Goal: Transaction & Acquisition: Book appointment/travel/reservation

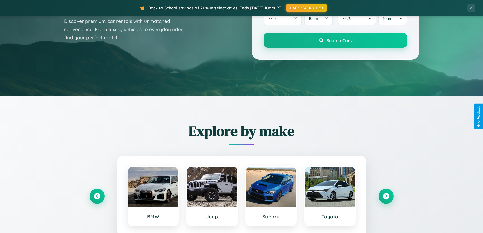
scroll to position [975, 0]
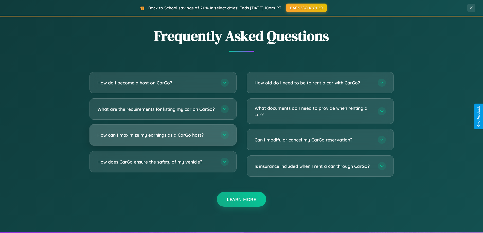
click at [163, 138] on h3 "How can I maximize my earnings as a CarGo host?" at bounding box center [156, 135] width 118 height 6
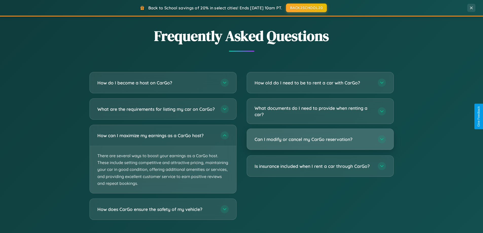
click at [320, 139] on h3 "Can I modify or cancel my CarGo reservation?" at bounding box center [314, 139] width 118 height 6
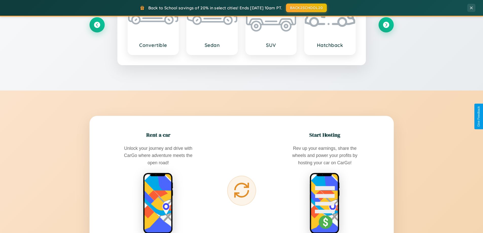
scroll to position [15, 0]
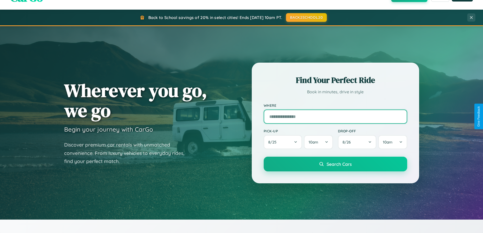
click at [335, 116] on input "text" at bounding box center [335, 117] width 143 height 14
type input "**********"
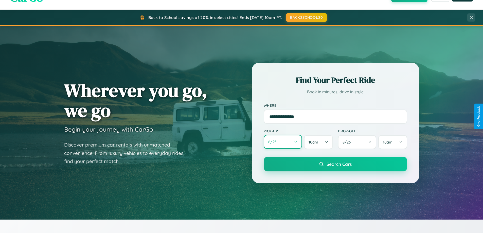
click at [283, 142] on button "8 / 25" at bounding box center [283, 142] width 39 height 14
select select "*"
select select "****"
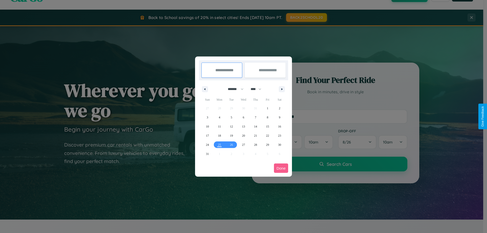
drag, startPoint x: 233, startPoint y: 89, endPoint x: 243, endPoint y: 102, distance: 16.2
click at [233, 89] on select "******* ******** ***** ***** *** **** **** ****** ********* ******* ******** **…" at bounding box center [235, 89] width 22 height 8
click at [279, 144] on span "30" at bounding box center [279, 144] width 3 height 9
type input "**********"
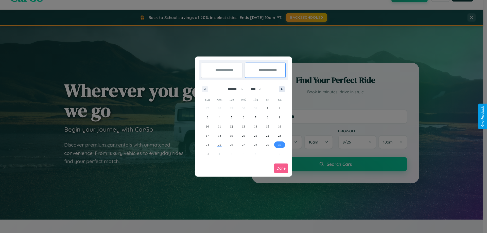
click at [282, 89] on icon "button" at bounding box center [282, 89] width 3 height 2
select select "*"
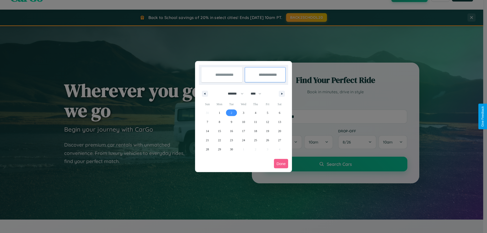
click at [231, 113] on span "2" at bounding box center [232, 112] width 2 height 9
type input "**********"
select select "*"
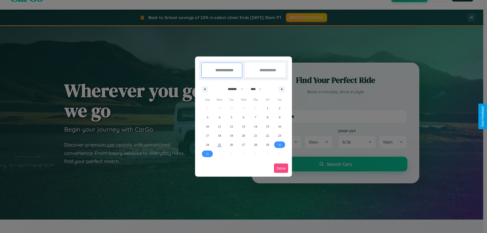
click at [281, 168] on button "Done" at bounding box center [281, 168] width 14 height 9
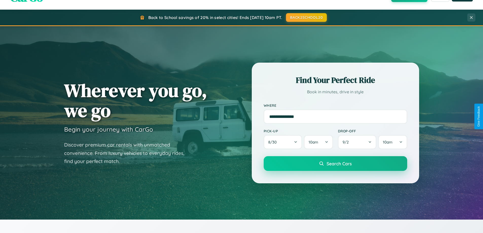
click at [335, 164] on span "Search Cars" at bounding box center [339, 164] width 25 height 6
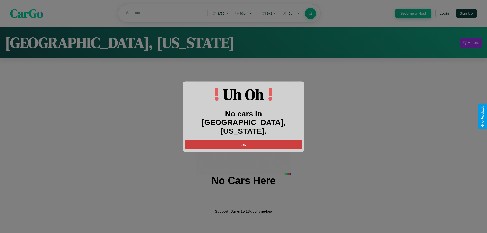
click at [243, 140] on button "OK" at bounding box center [243, 144] width 117 height 9
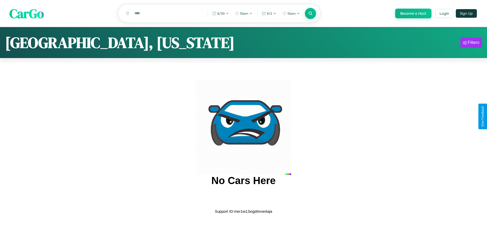
click at [27, 14] on span "CarGo" at bounding box center [26, 13] width 34 height 17
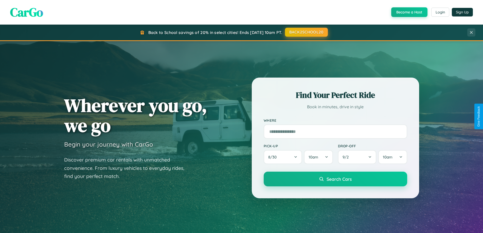
click at [306, 32] on button "BACK2SCHOOL20" at bounding box center [306, 32] width 43 height 9
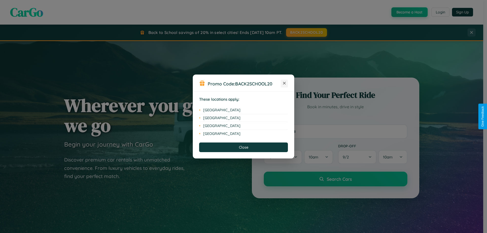
click at [284, 83] on icon at bounding box center [284, 83] width 3 height 3
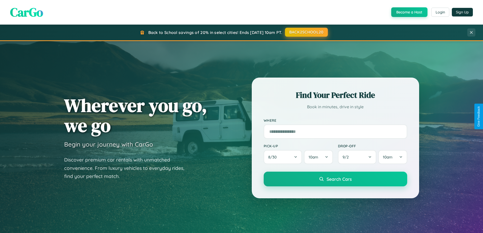
click at [306, 32] on button "BACK2SCHOOL20" at bounding box center [306, 32] width 43 height 9
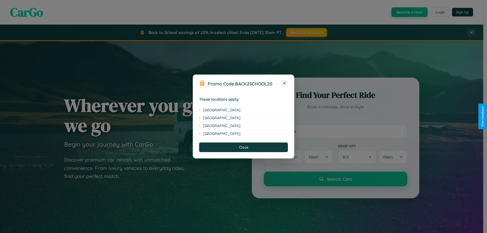
click at [284, 83] on icon at bounding box center [284, 83] width 3 height 3
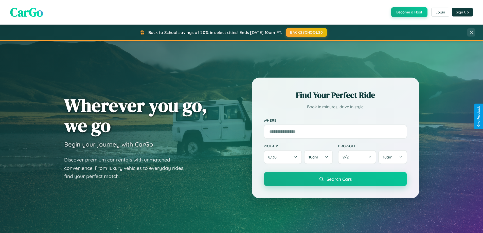
scroll to position [349, 0]
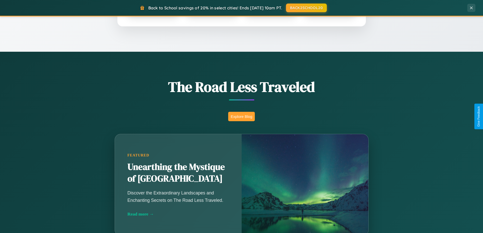
click at [241, 116] on button "Explore Blog" at bounding box center [241, 116] width 27 height 9
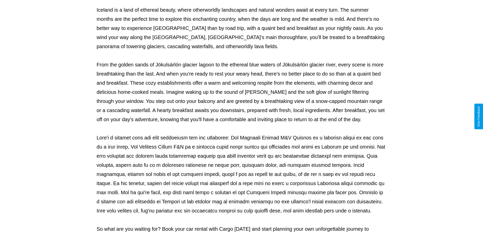
scroll to position [164, 0]
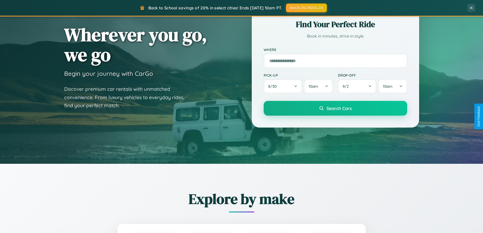
scroll to position [15, 0]
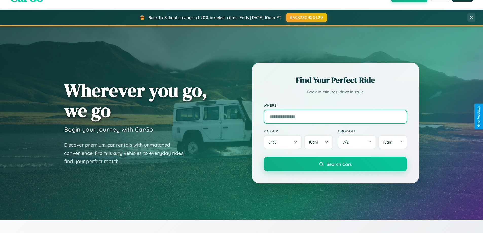
click at [335, 116] on input "text" at bounding box center [335, 117] width 143 height 14
type input "******"
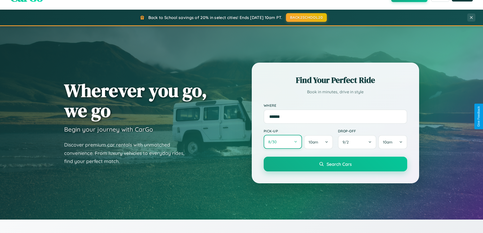
click at [283, 142] on button "8 / 30" at bounding box center [283, 142] width 39 height 14
select select "*"
select select "****"
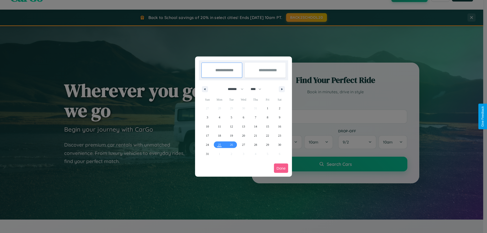
drag, startPoint x: 233, startPoint y: 89, endPoint x: 243, endPoint y: 102, distance: 16.2
click at [233, 89] on select "******* ******** ***** ***** *** **** **** ****** ********* ******* ******** **…" at bounding box center [235, 89] width 22 height 8
select select "**"
click at [207, 144] on span "23" at bounding box center [207, 144] width 3 height 9
type input "**********"
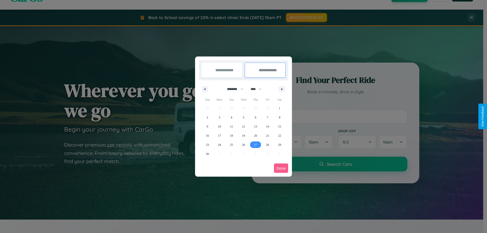
click at [255, 144] on span "27" at bounding box center [255, 144] width 3 height 9
type input "**********"
click at [281, 168] on button "Done" at bounding box center [281, 168] width 14 height 9
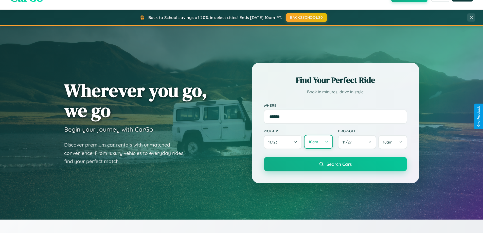
click at [318, 142] on button "10am" at bounding box center [318, 142] width 29 height 14
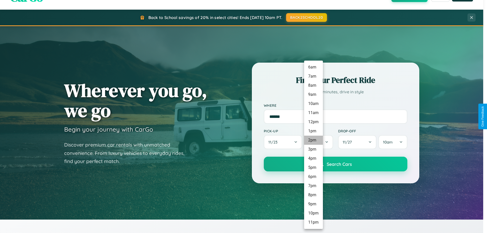
click at [313, 140] on li "2pm" at bounding box center [313, 140] width 19 height 9
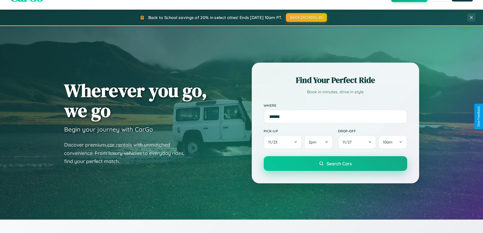
click at [335, 164] on span "Search Cars" at bounding box center [339, 164] width 25 height 6
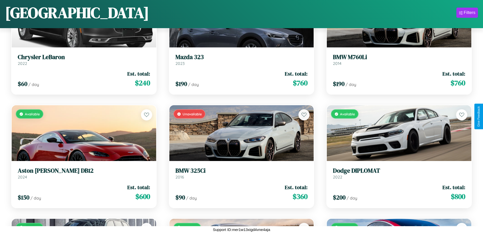
scroll to position [5066, 0]
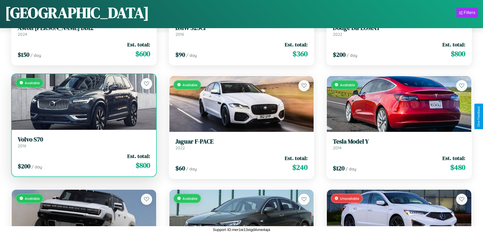
click at [83, 144] on link "Volvo S70 2016" at bounding box center [84, 142] width 132 height 12
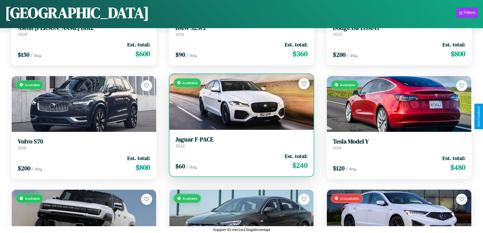
scroll to position [5180, 0]
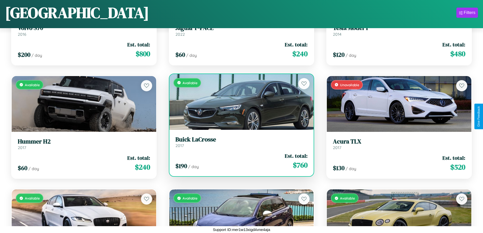
click at [239, 142] on h3 "Buick LaCrosse" at bounding box center [241, 139] width 132 height 7
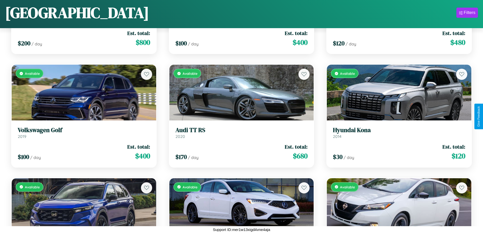
scroll to position [2682, 0]
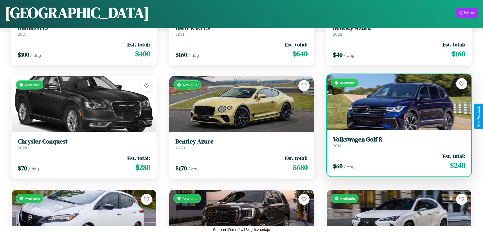
click at [396, 143] on link "Volkswagen Golf R 2016" at bounding box center [399, 142] width 132 height 12
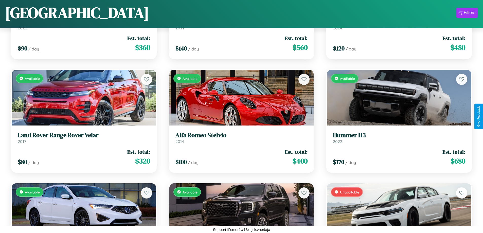
scroll to position [5293, 0]
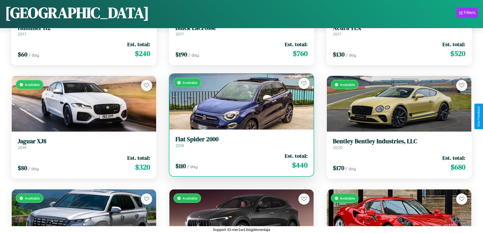
click at [239, 144] on link "Fiat Spider 2000 2018" at bounding box center [241, 142] width 132 height 12
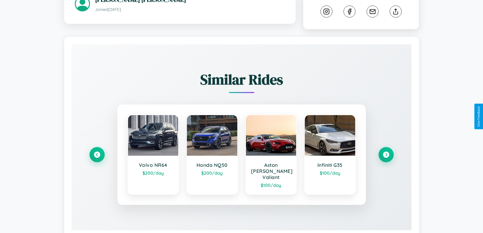
scroll to position [287, 0]
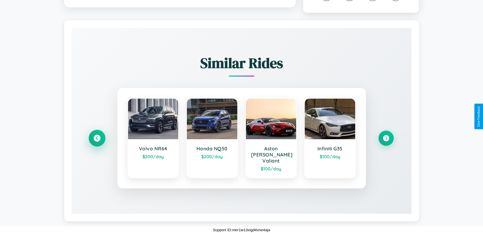
click at [97, 141] on icon at bounding box center [97, 138] width 7 height 7
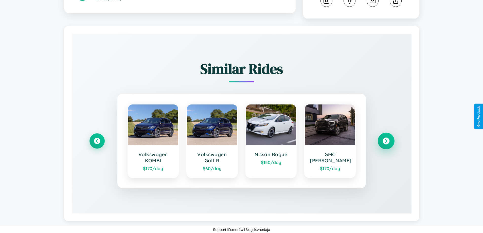
click at [386, 141] on icon at bounding box center [386, 141] width 7 height 7
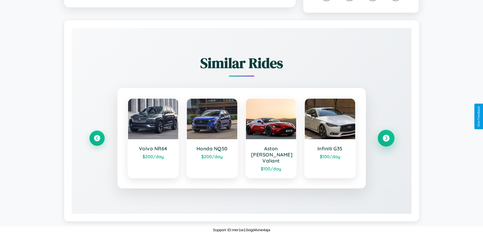
click at [386, 141] on icon at bounding box center [386, 138] width 7 height 7
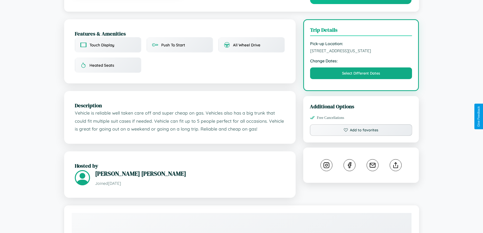
scroll to position [297, 0]
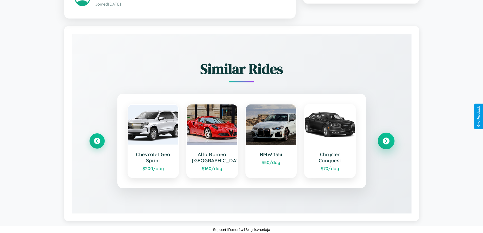
click at [386, 141] on icon at bounding box center [386, 140] width 7 height 7
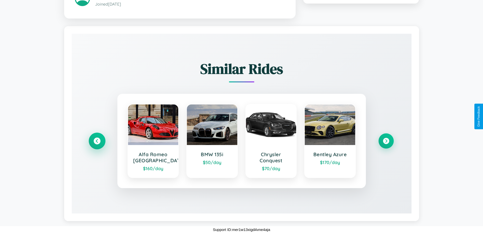
click at [97, 141] on icon at bounding box center [97, 140] width 7 height 7
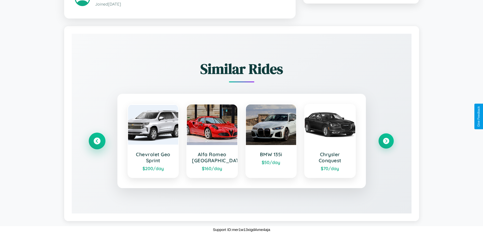
click at [97, 141] on icon at bounding box center [97, 140] width 7 height 7
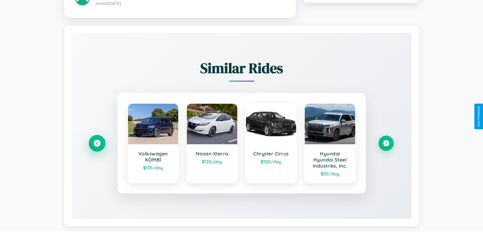
click at [97, 144] on icon at bounding box center [97, 143] width 7 height 7
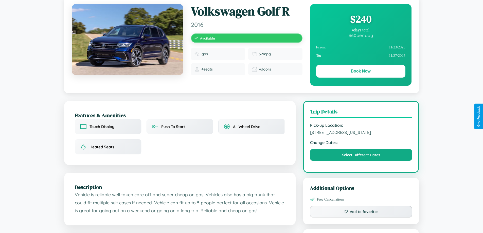
scroll to position [0, 0]
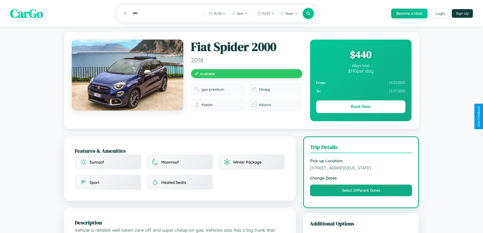
scroll to position [297, 0]
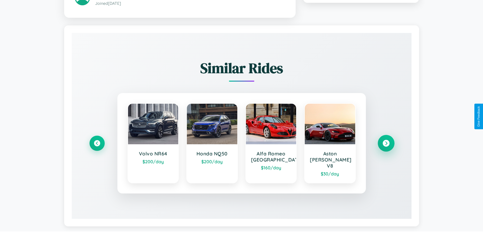
click at [386, 141] on icon at bounding box center [386, 143] width 7 height 7
